Goal: Task Accomplishment & Management: Use online tool/utility

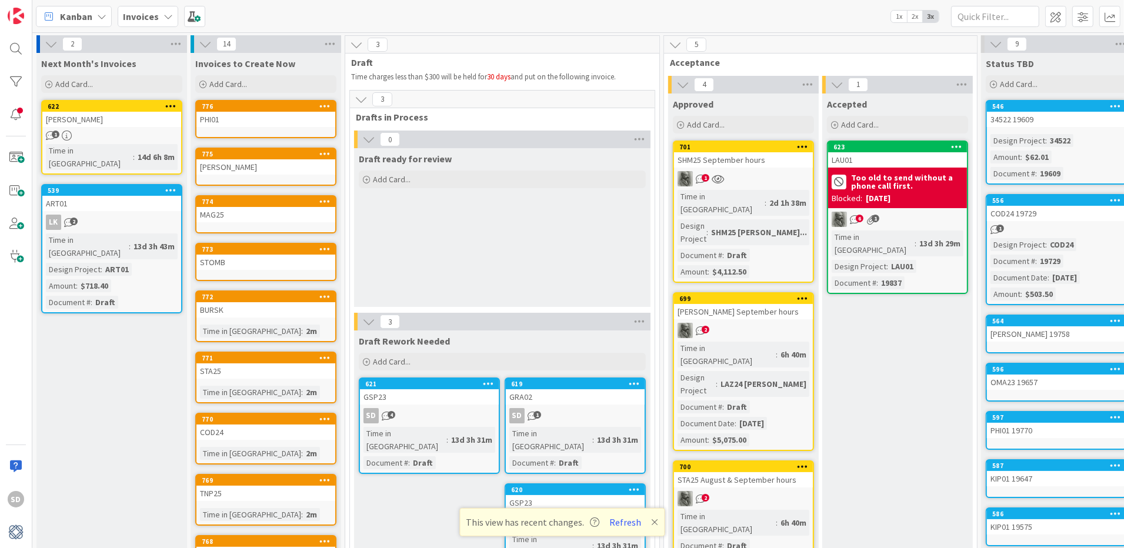
click at [771, 170] on div "701 SHM25 September hours 1 Time in [GEOGRAPHIC_DATA] : 2d 1h 38m Design Projec…" at bounding box center [743, 212] width 141 height 142
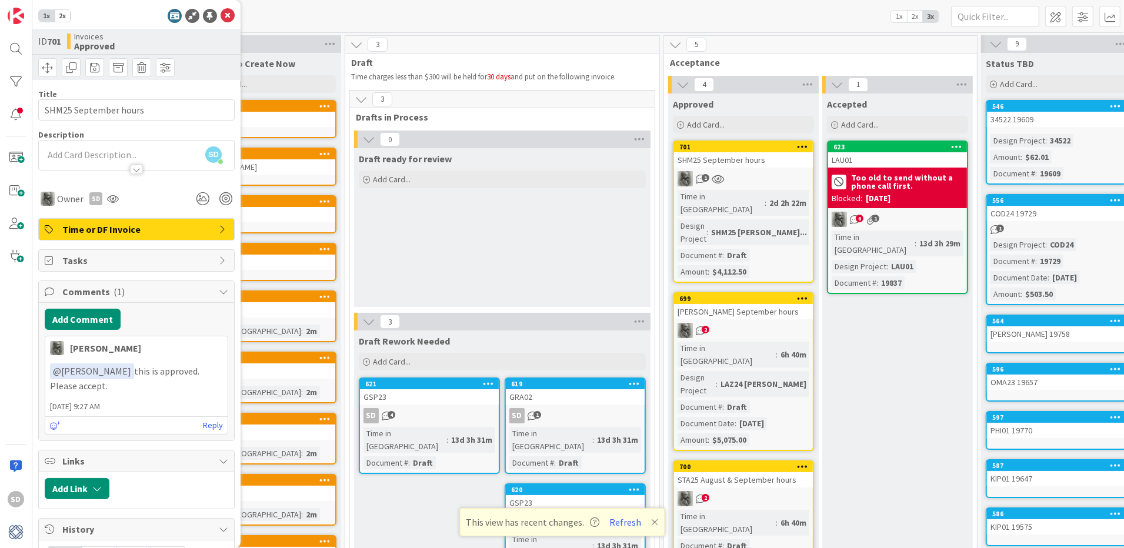
click at [744, 188] on div "701 SHM25 September hours 1 Time in [GEOGRAPHIC_DATA] : 2d 2h 22m Design Projec…" at bounding box center [743, 212] width 141 height 142
click at [750, 175] on div "1" at bounding box center [743, 178] width 139 height 15
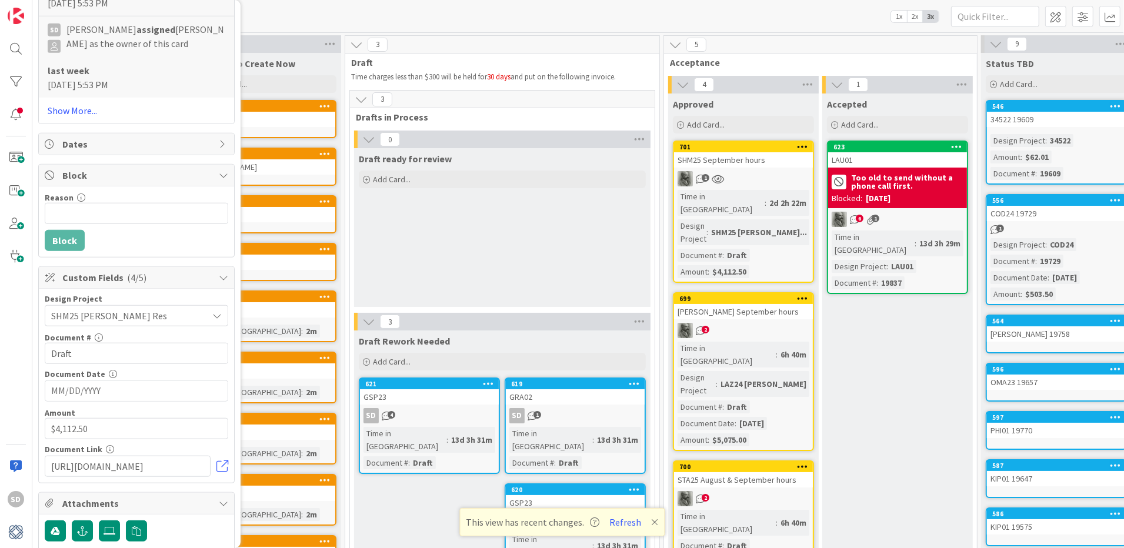
scroll to position [1008, 0]
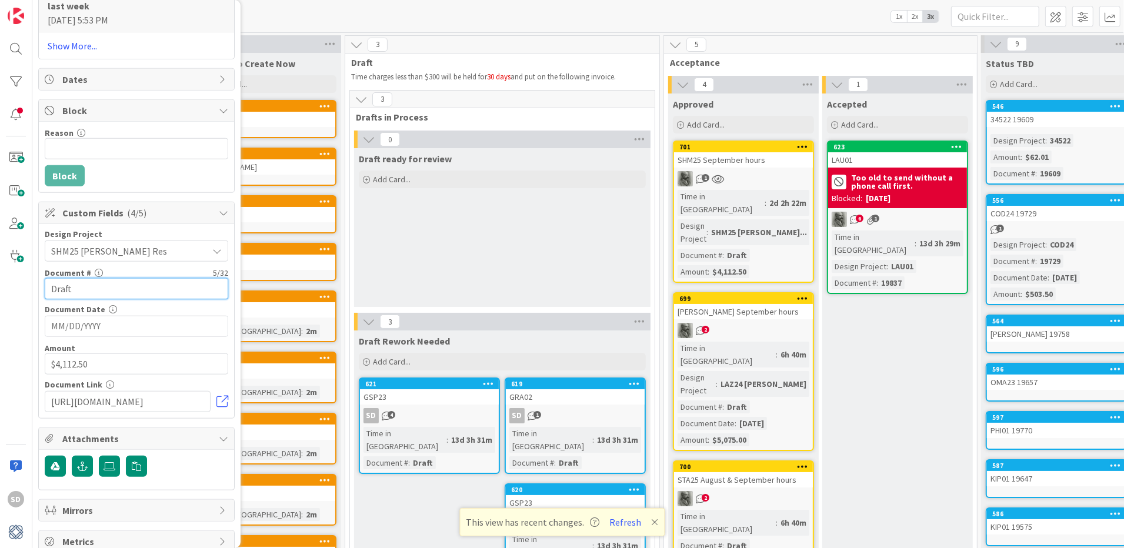
drag, startPoint x: 88, startPoint y: 282, endPoint x: 14, endPoint y: 282, distance: 74.7
click at [14, 282] on div "SD 1x 2x ID 701 Invoices Approved Title 21 / 128 SHM25 September hours Descript…" at bounding box center [16, 274] width 32 height 548
type input "19840"
click at [109, 462] on icon at bounding box center [109, 466] width 12 height 9
click at [99, 456] on input "file" at bounding box center [99, 456] width 0 height 0
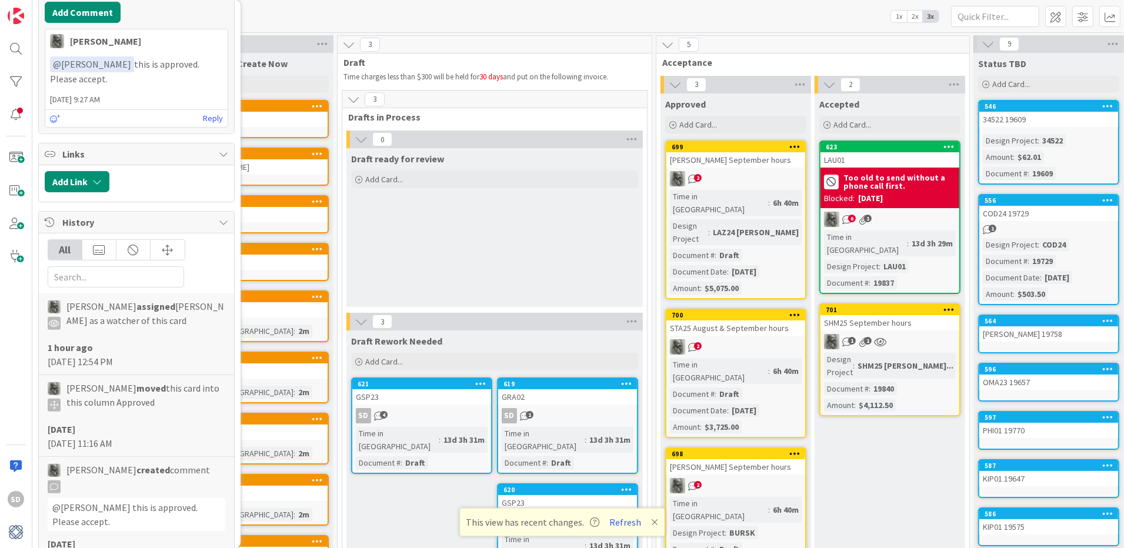
scroll to position [0, 0]
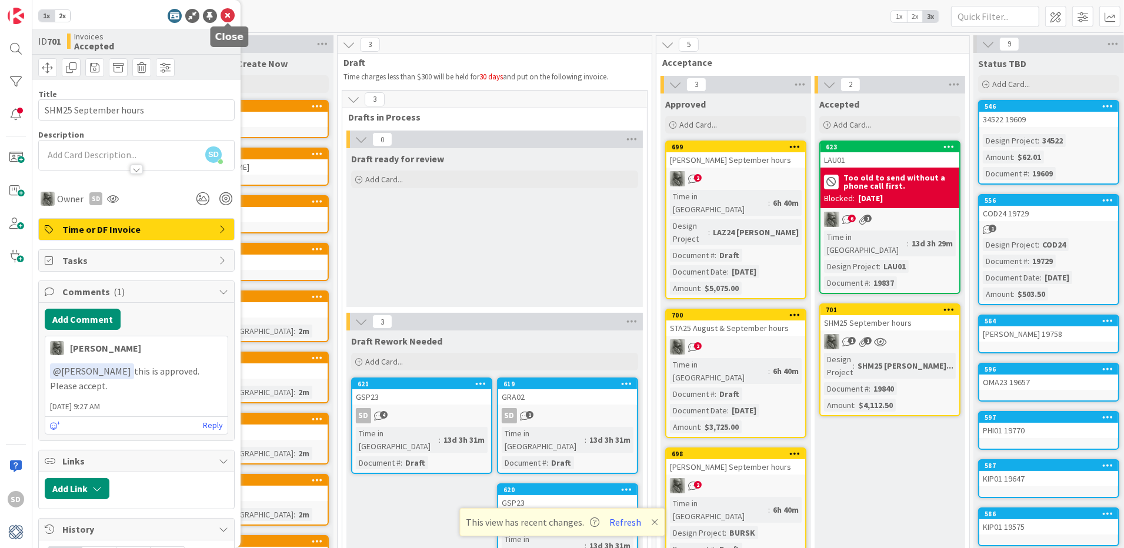
click at [225, 18] on icon at bounding box center [228, 16] width 14 height 14
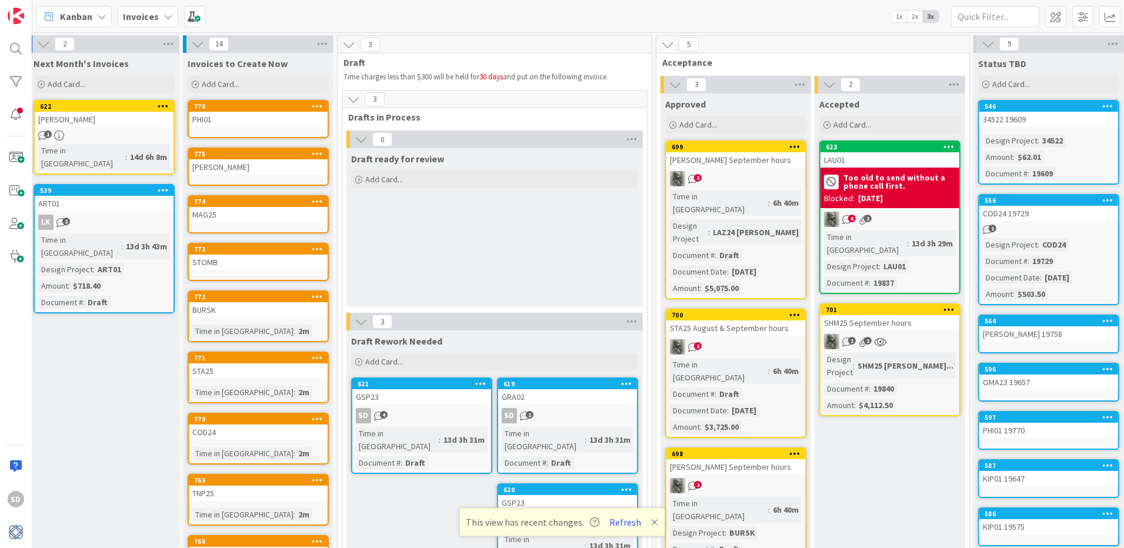
click at [743, 171] on div "2" at bounding box center [735, 178] width 139 height 15
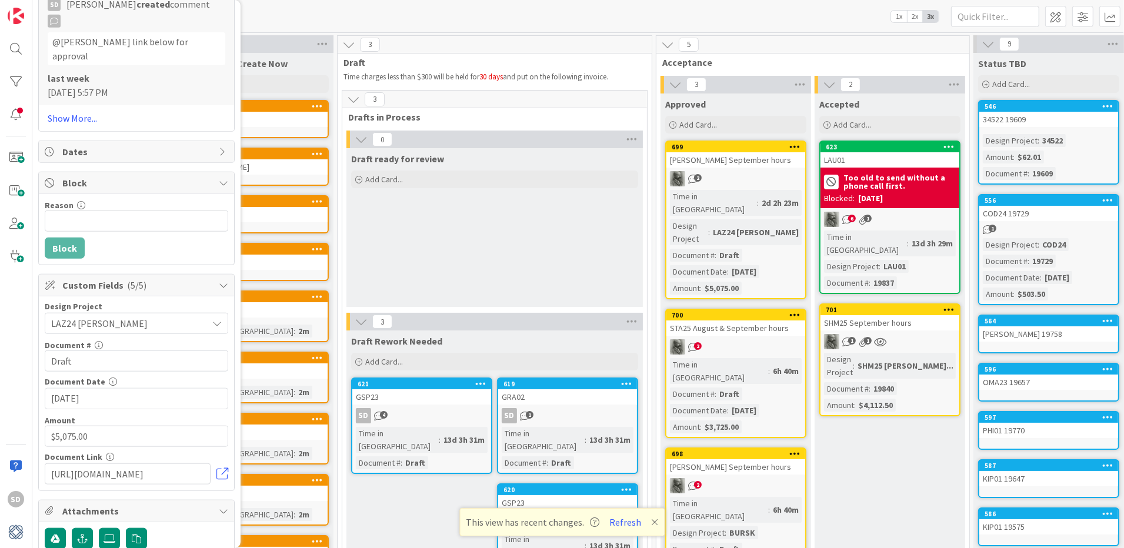
scroll to position [1091, 0]
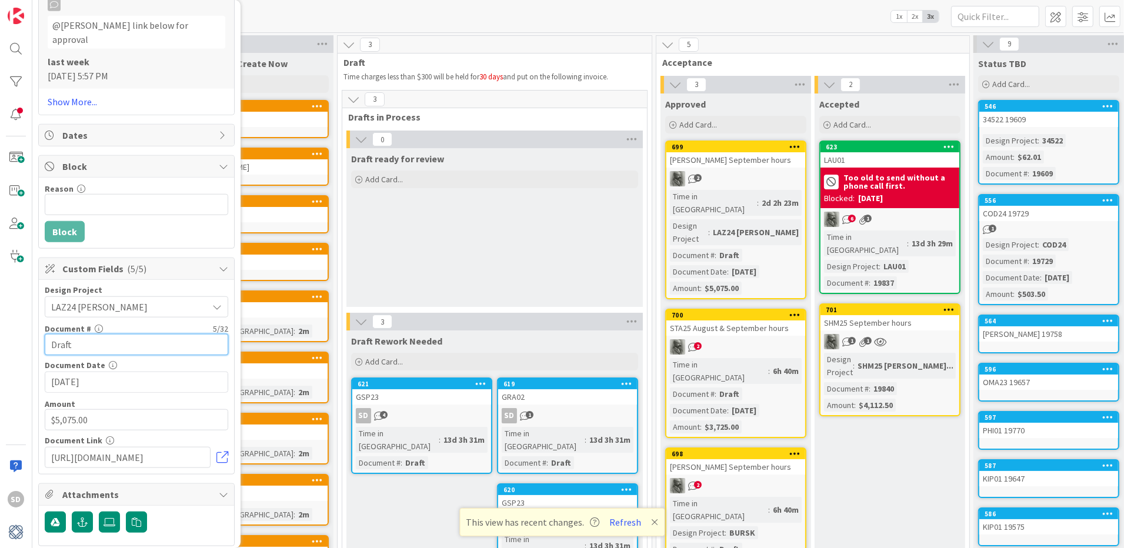
drag, startPoint x: 91, startPoint y: 282, endPoint x: -5, endPoint y: 282, distance: 96.4
click at [0, 282] on html "SD 1x 2x ID 699 Invoices Approved Title 23 / 128 [PERSON_NAME] September hours …" at bounding box center [562, 274] width 1124 height 548
type input "19841"
click at [111, 517] on icon at bounding box center [109, 521] width 12 height 9
click at [99, 512] on input "file" at bounding box center [99, 512] width 0 height 0
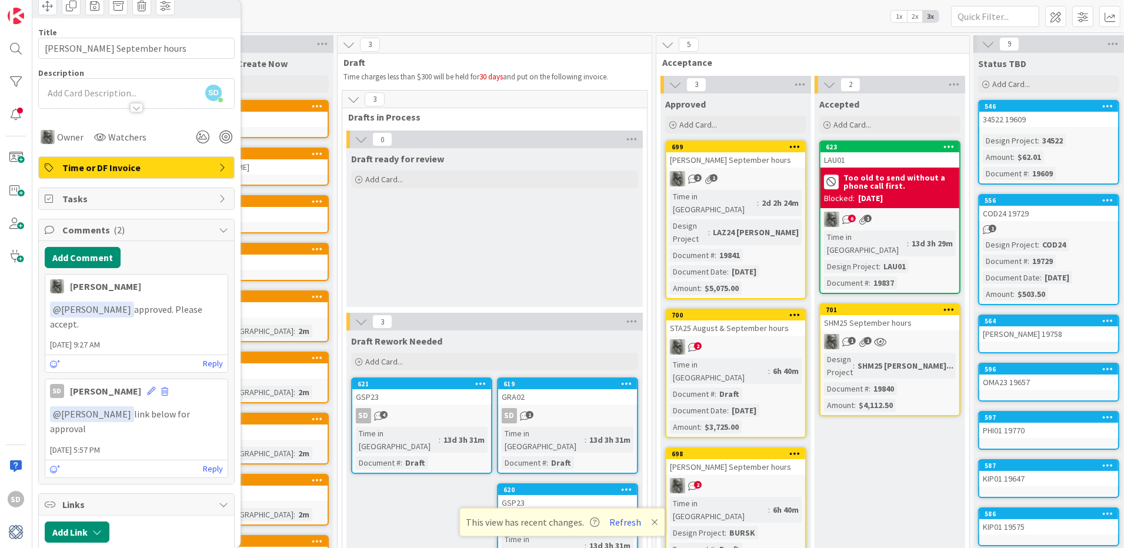
scroll to position [0, 0]
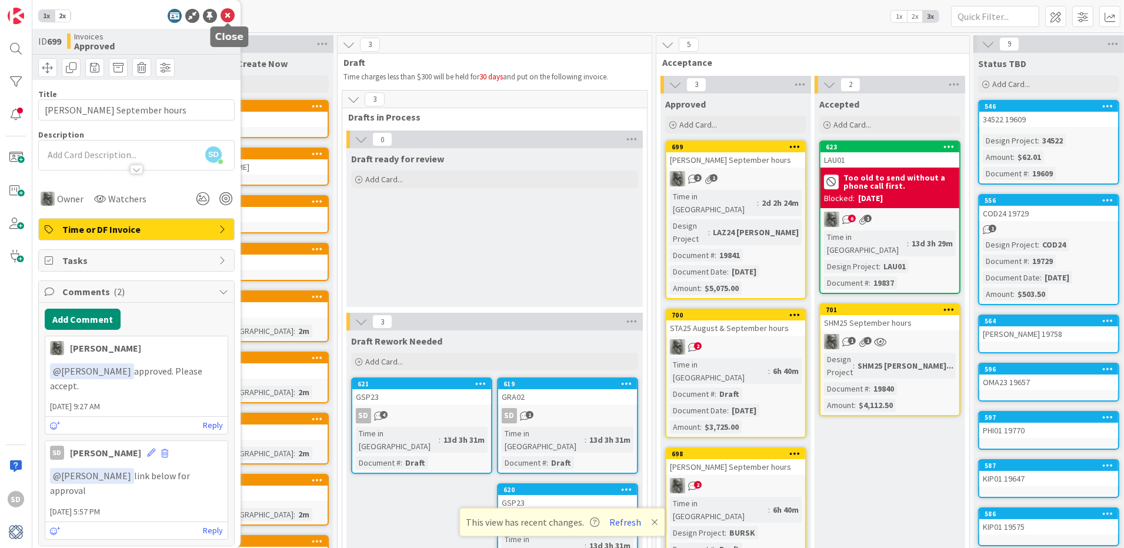
click at [227, 18] on icon at bounding box center [228, 16] width 14 height 14
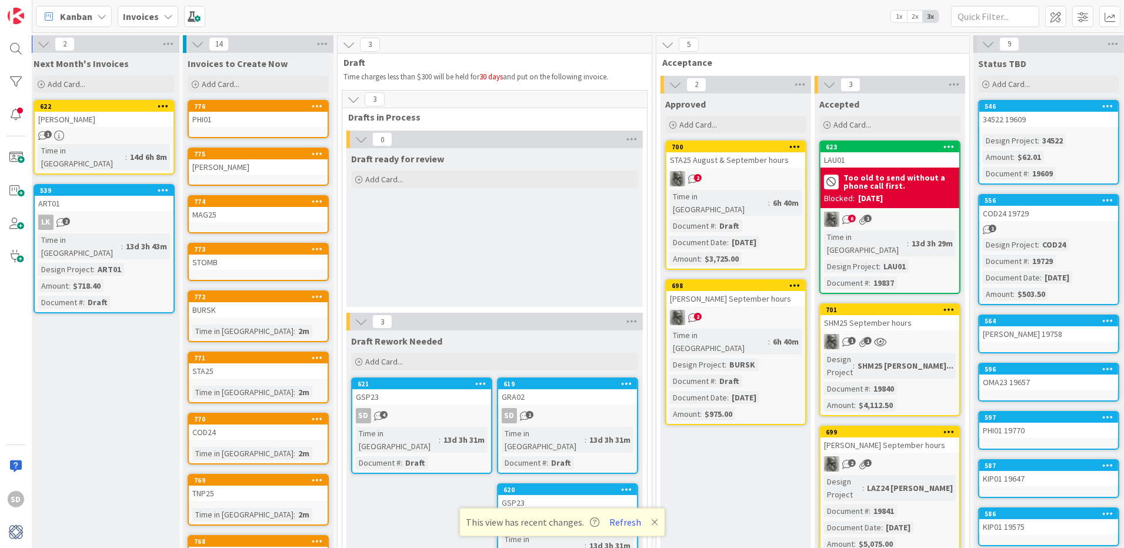
drag, startPoint x: 720, startPoint y: 179, endPoint x: 76, endPoint y: 151, distance: 645.1
click at [723, 183] on div "2" at bounding box center [735, 178] width 139 height 15
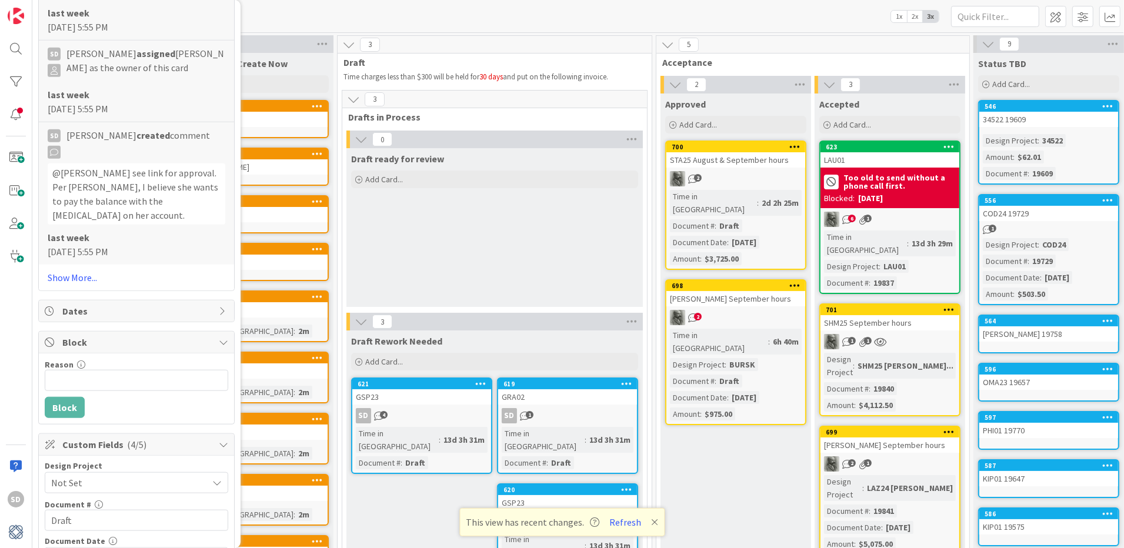
scroll to position [1036, 0]
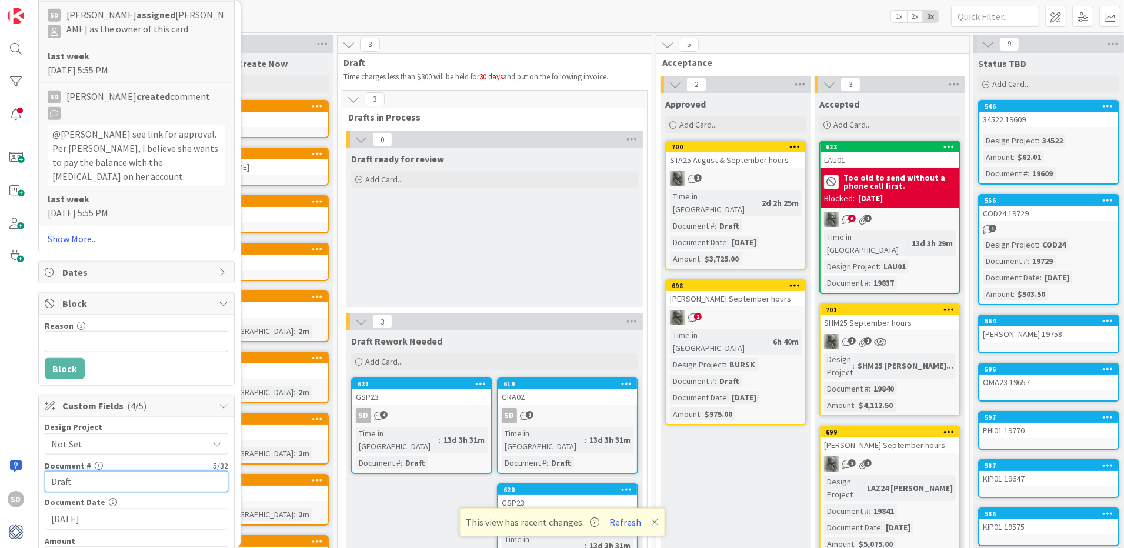
drag, startPoint x: 93, startPoint y: 416, endPoint x: -35, endPoint y: 415, distance: 128.2
click at [0, 415] on html "SD 1x 2x ID 700 Invoices Approved Title 30 / 128 STA25 August & September hours…" at bounding box center [562, 274] width 1124 height 548
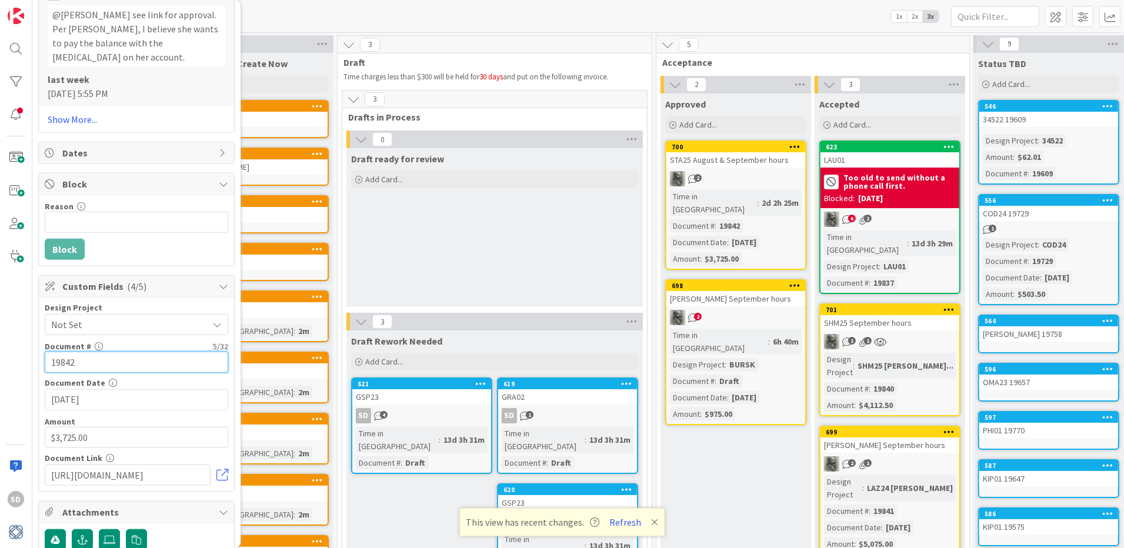
scroll to position [1173, 0]
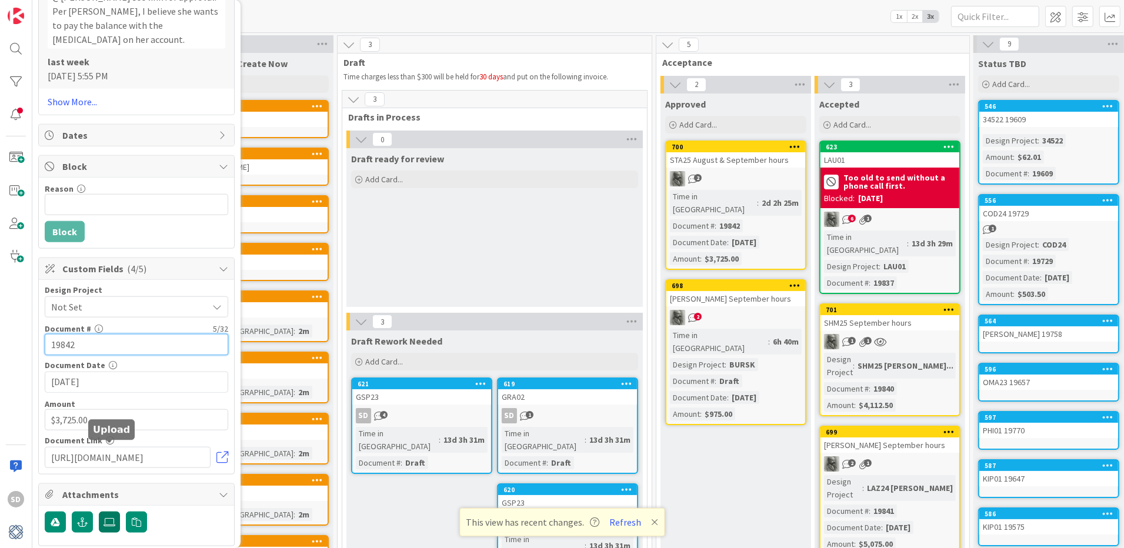
type input "19842"
click at [112, 517] on icon at bounding box center [109, 521] width 12 height 9
click at [99, 512] on input "file" at bounding box center [99, 512] width 0 height 0
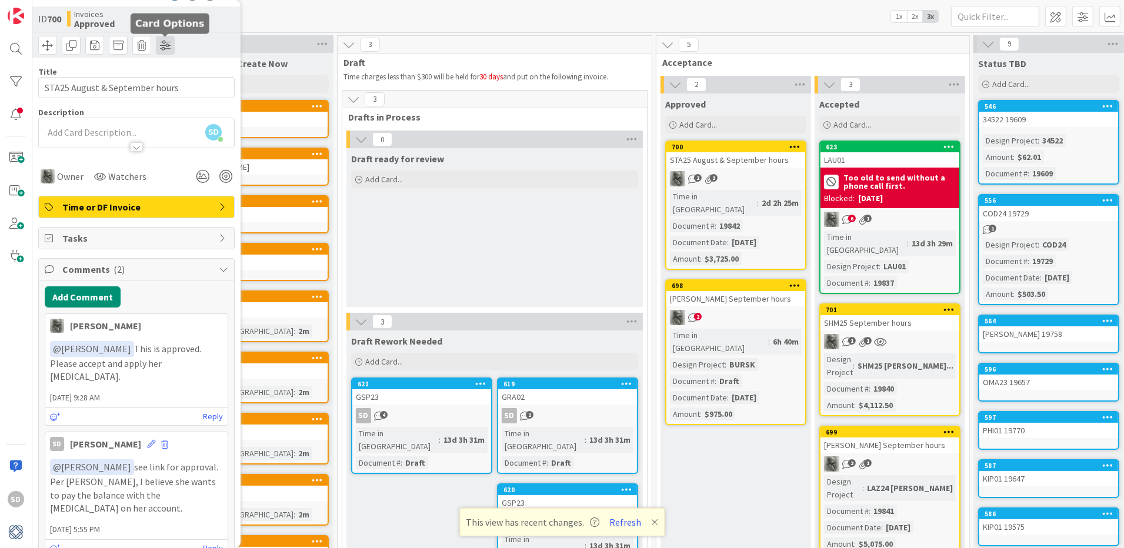
scroll to position [0, 0]
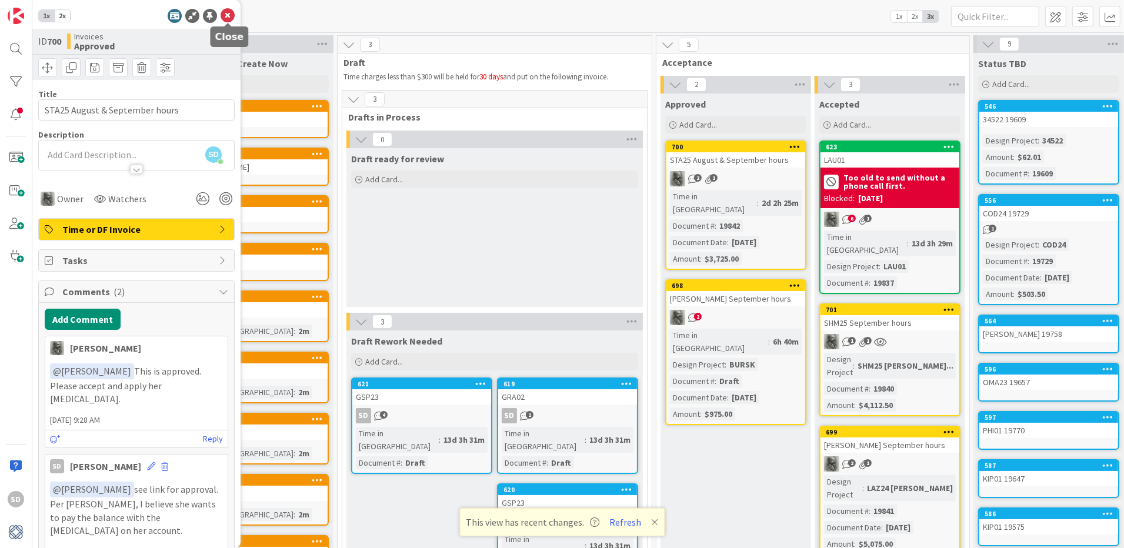
click at [223, 16] on icon at bounding box center [228, 16] width 14 height 14
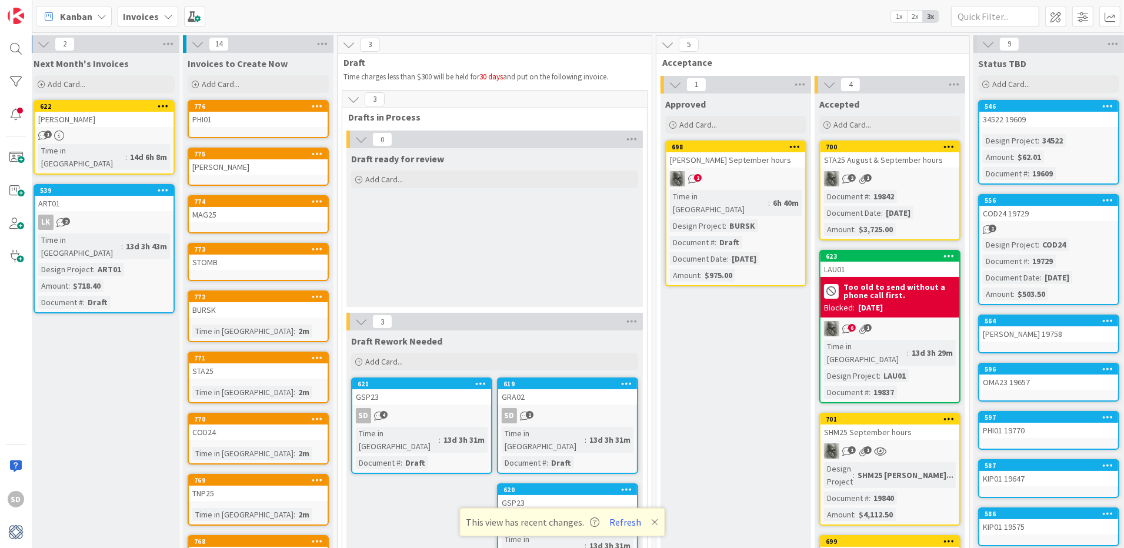
click at [761, 188] on div "698 [PERSON_NAME] September hours 2 Time in [GEOGRAPHIC_DATA] : 6h 40m Design P…" at bounding box center [735, 214] width 141 height 146
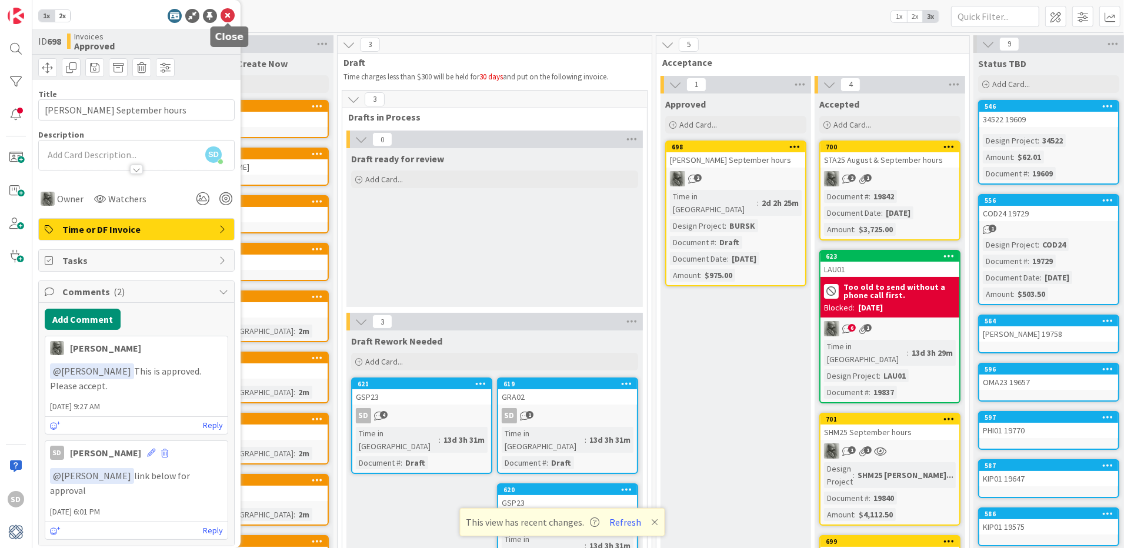
click at [225, 16] on icon at bounding box center [228, 16] width 14 height 14
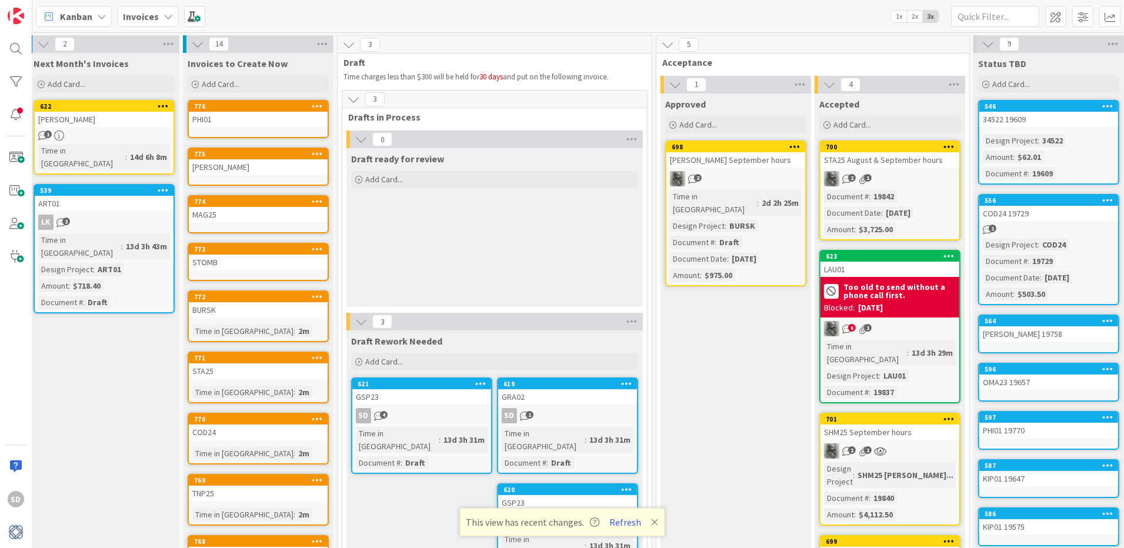
click at [719, 167] on div "698 [PERSON_NAME] September hours 2 Time in [GEOGRAPHIC_DATA] : 2d 2h 25m Desig…" at bounding box center [735, 214] width 141 height 146
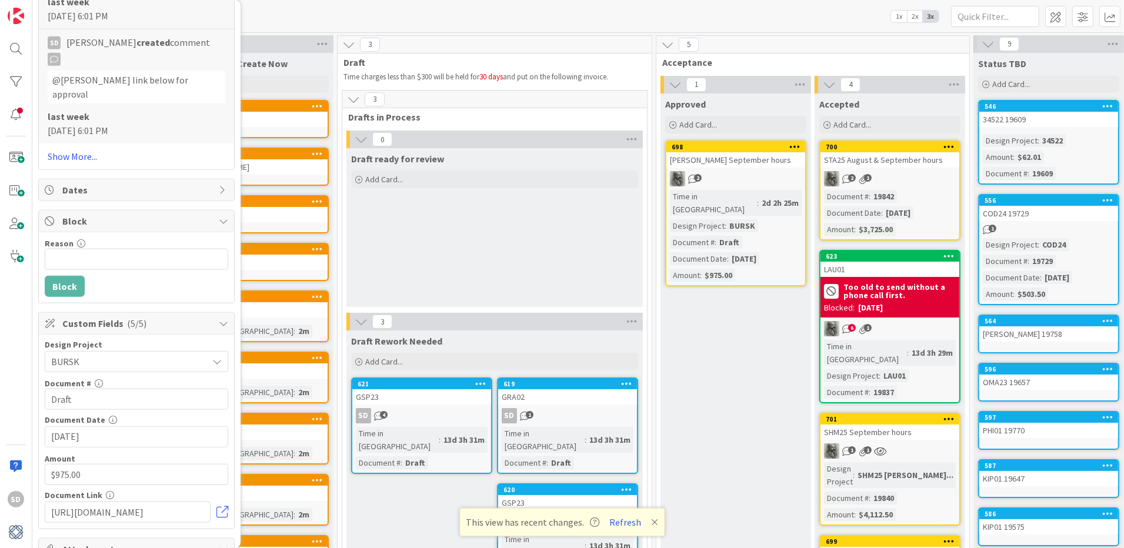
scroll to position [1050, 0]
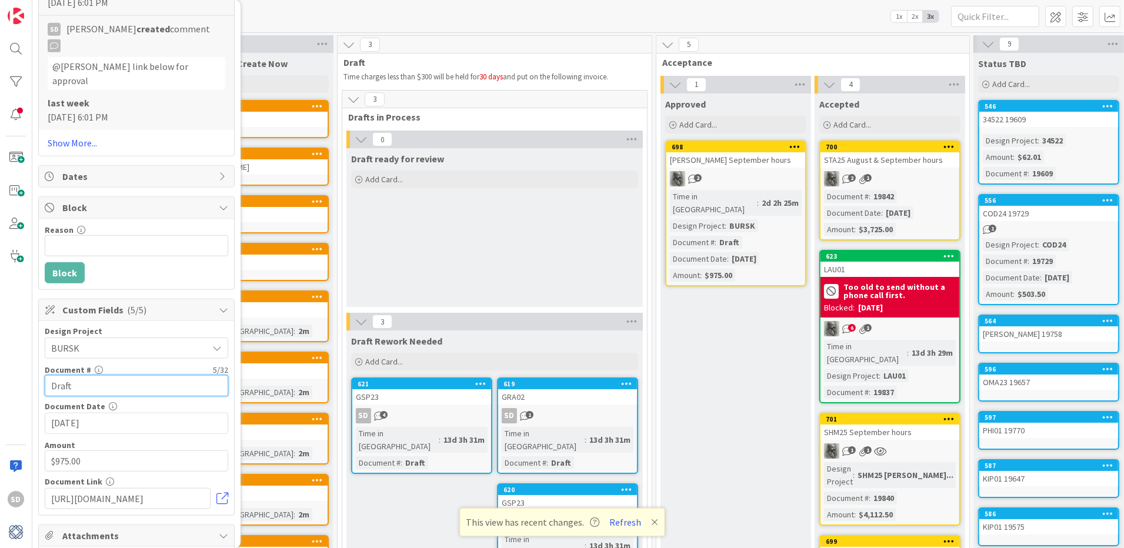
drag, startPoint x: 79, startPoint y: 350, endPoint x: -9, endPoint y: 350, distance: 88.8
click at [0, 350] on html "SD 1x 2x ID 698 Invoices Approved Title 22 / 128 [PERSON_NAME] September hours …" at bounding box center [562, 274] width 1124 height 548
type input "19843"
click at [99, 547] on input "file" at bounding box center [99, 553] width 0 height 0
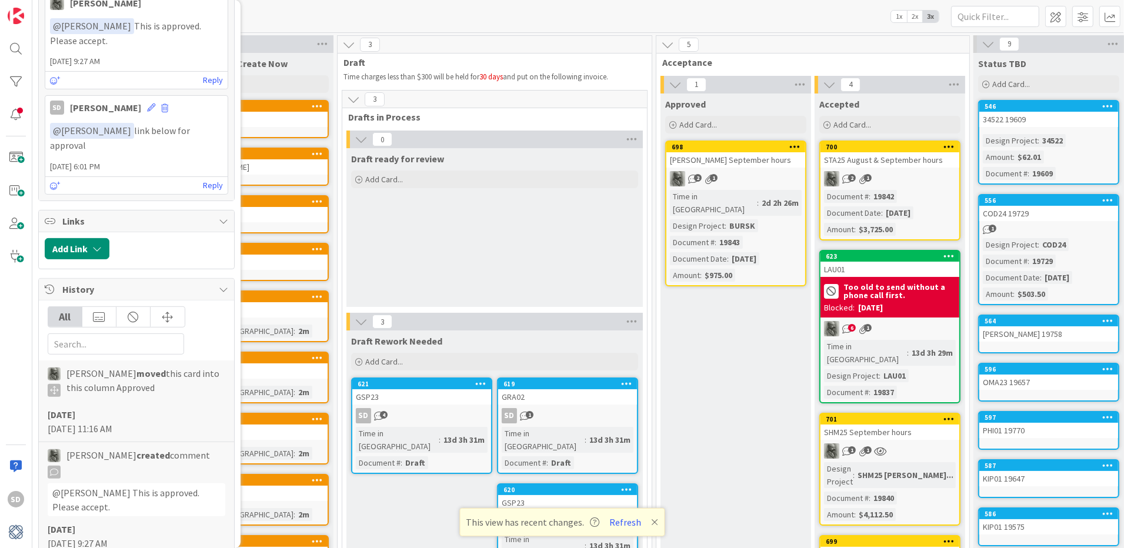
scroll to position [0, 0]
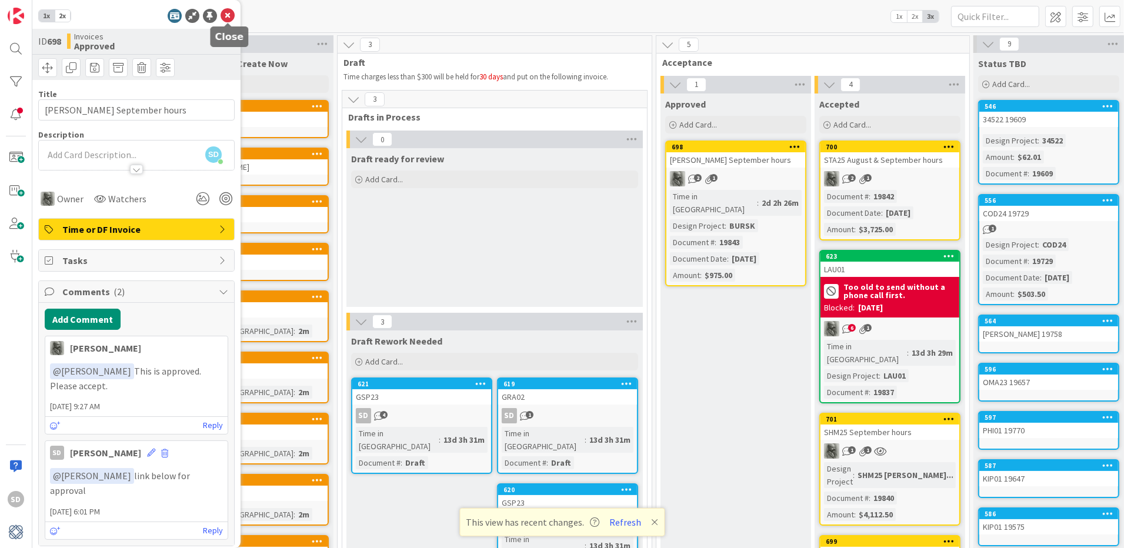
click at [226, 17] on icon at bounding box center [228, 16] width 14 height 14
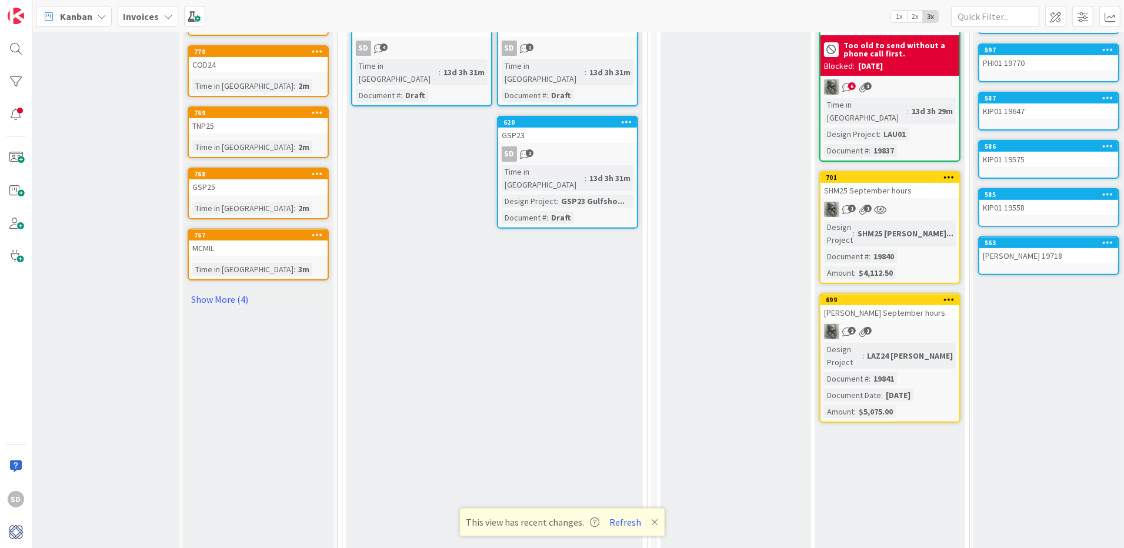
scroll to position [372, 8]
